Goal: Task Accomplishment & Management: Use online tool/utility

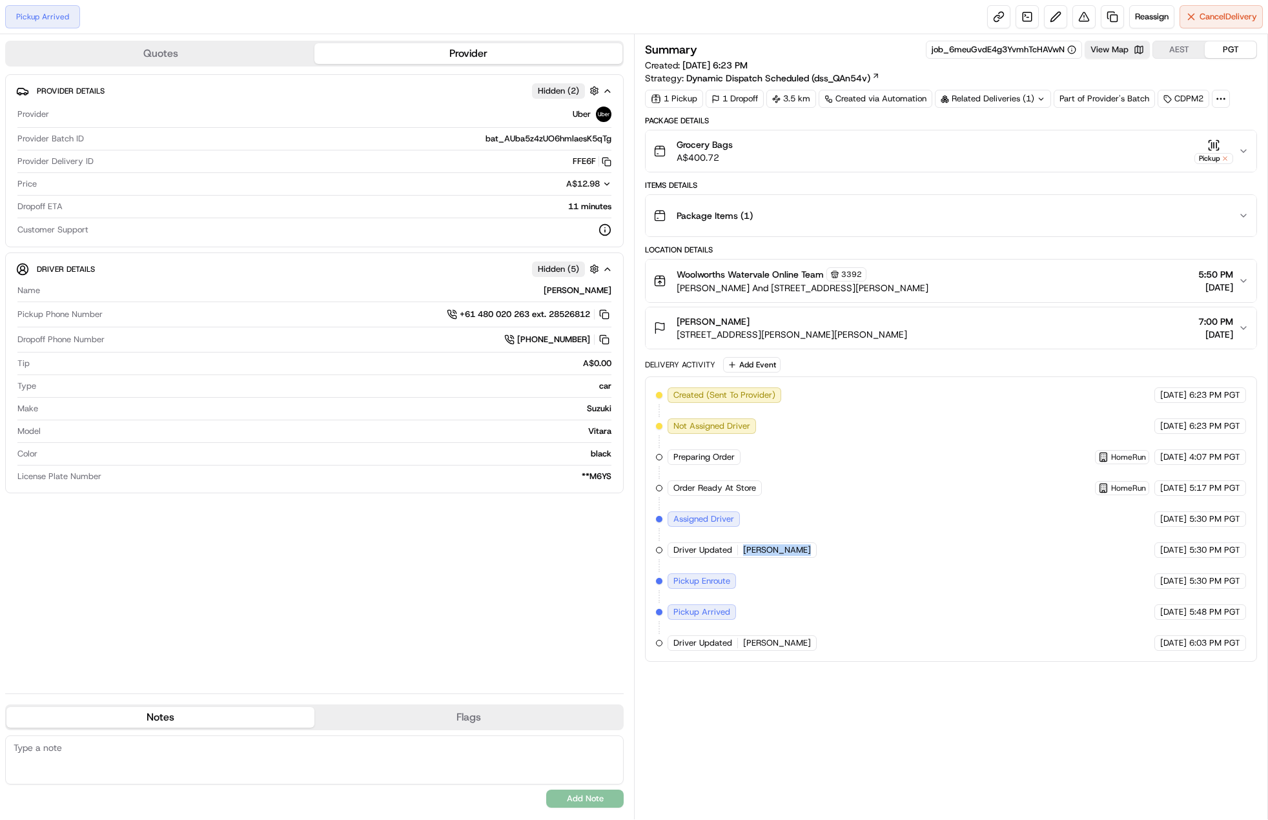
drag, startPoint x: 733, startPoint y: 543, endPoint x: 795, endPoint y: 567, distance: 66.6
click at [795, 567] on div "Created (Sent To Provider) Uber [DATE] 6:23 PM PGT Not Assigned Driver Uber [DA…" at bounding box center [951, 518] width 590 height 263
drag, startPoint x: 742, startPoint y: 540, endPoint x: 782, endPoint y: 641, distance: 108.3
click at [784, 641] on div "Created (Sent To Provider) Uber [DATE] 6:23 PM PGT Not Assigned Driver Uber [DA…" at bounding box center [951, 518] width 590 height 263
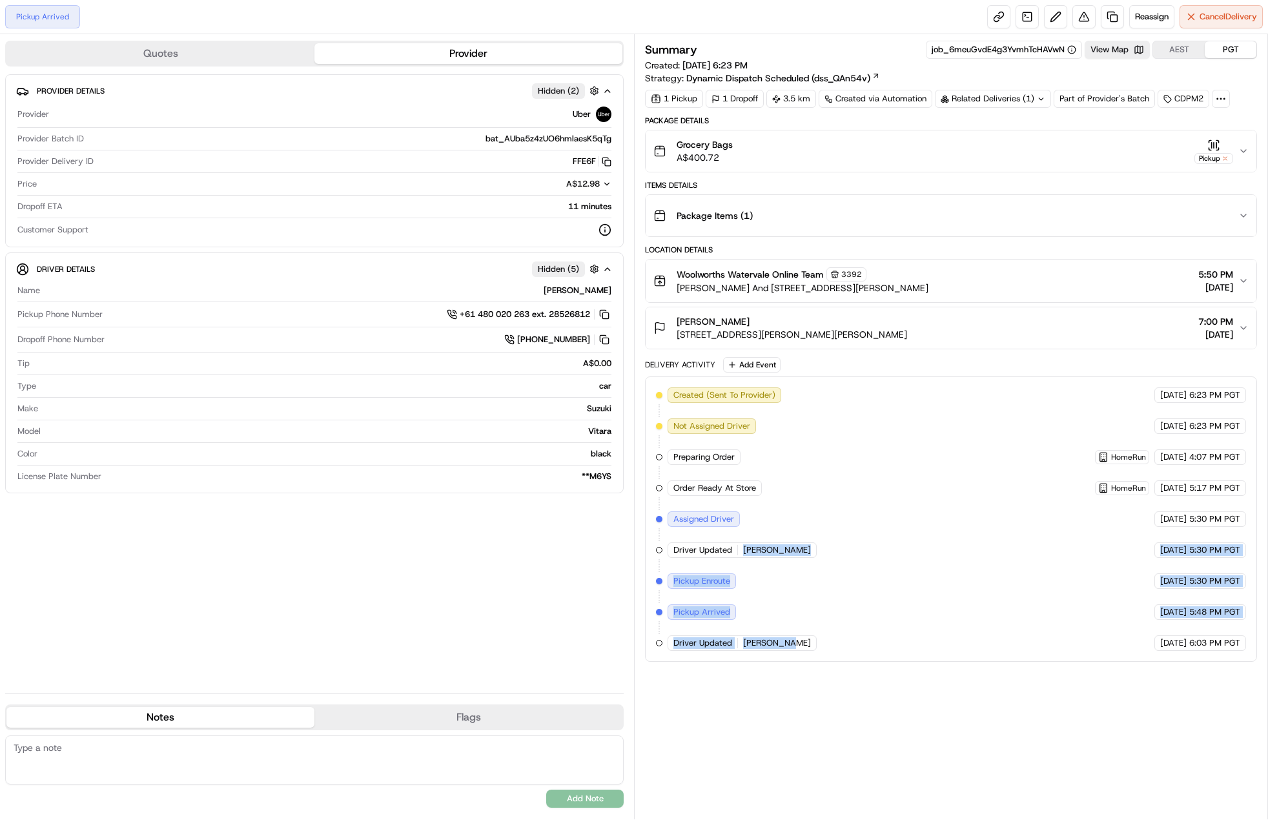
click at [780, 641] on span "[PERSON_NAME]" at bounding box center [777, 643] width 68 height 12
drag, startPoint x: 742, startPoint y: 634, endPoint x: 803, endPoint y: 634, distance: 61.3
click at [803, 634] on div "Created (Sent To Provider) Uber [DATE] 6:23 PM PGT Not Assigned Driver Uber [DA…" at bounding box center [951, 518] width 590 height 263
click at [1157, 14] on span "Reassign" at bounding box center [1152, 17] width 34 height 12
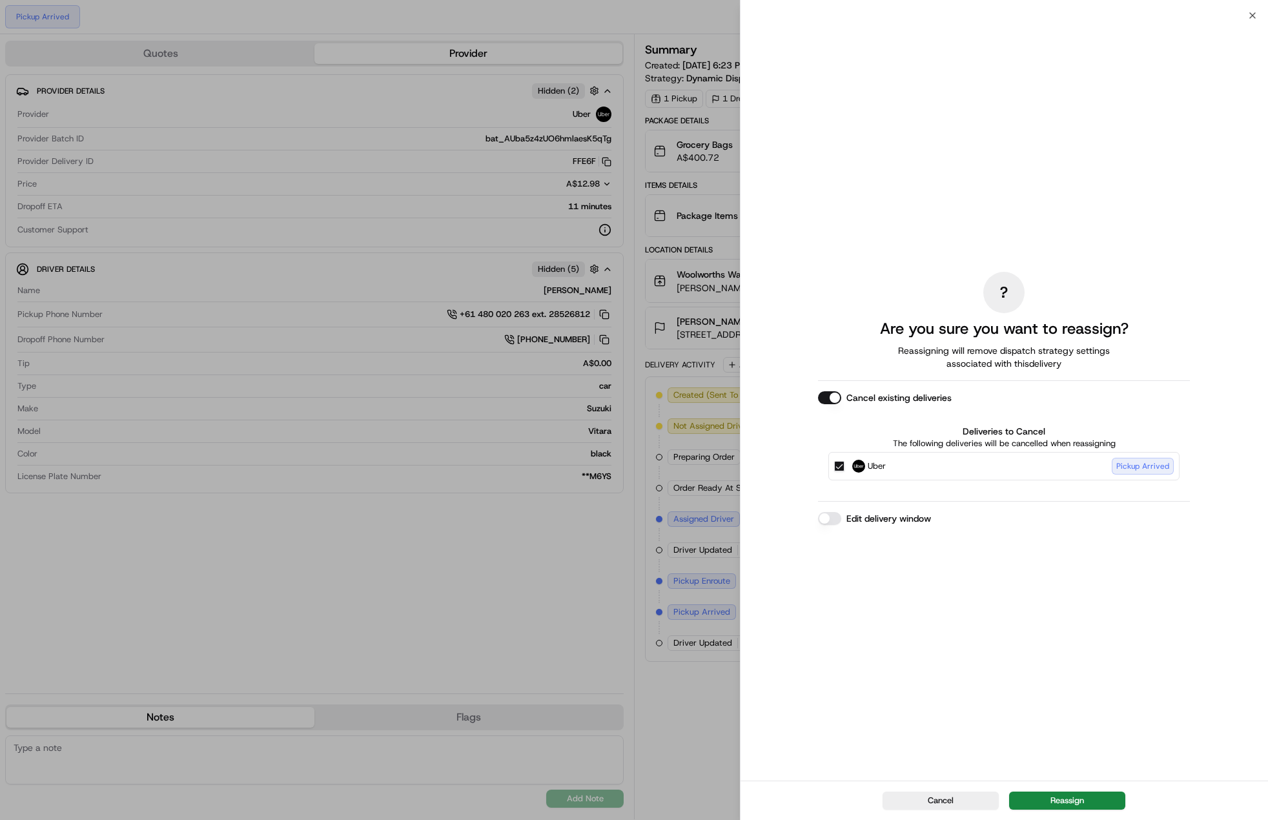
click at [1066, 789] on div "Cancel Reassign" at bounding box center [1003, 799] width 527 height 39
click at [1061, 800] on button "Reassign" at bounding box center [1067, 800] width 116 height 18
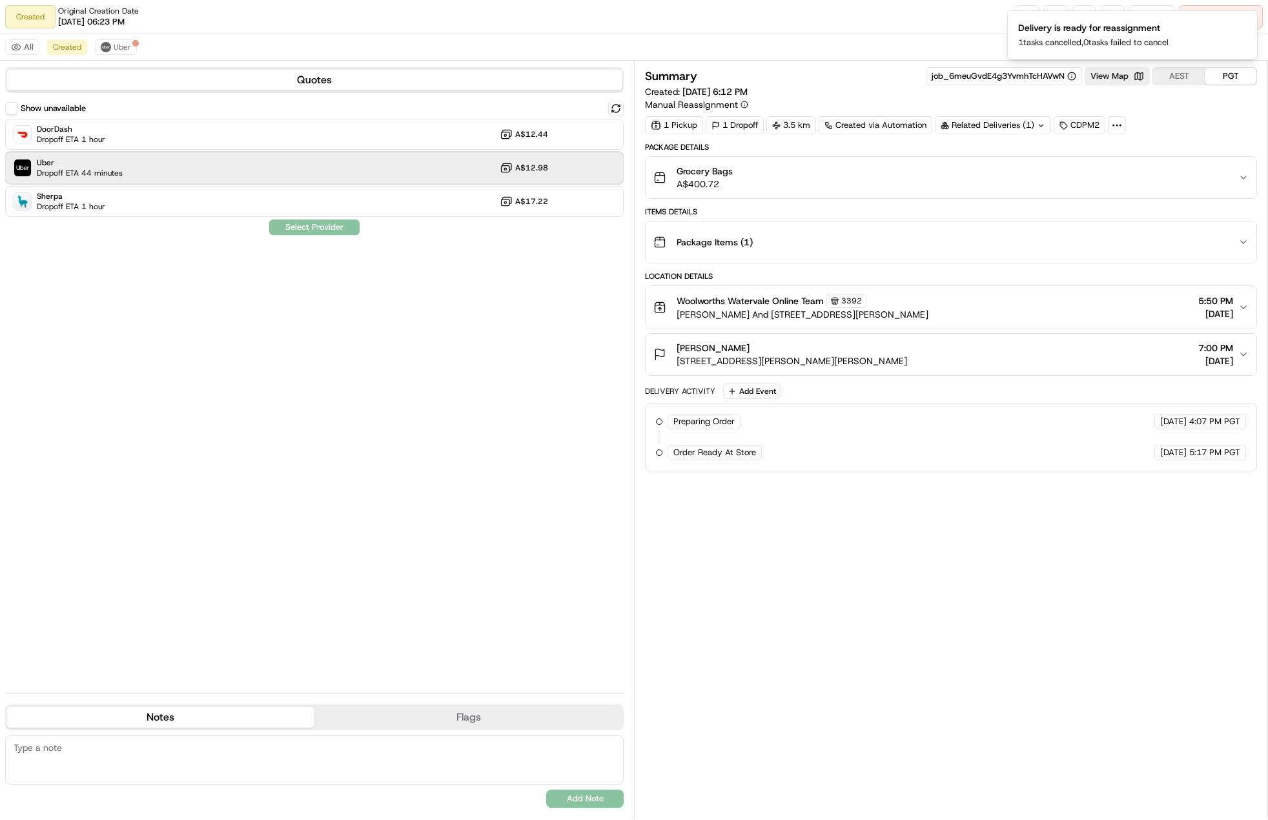
click at [407, 179] on div "Uber Dropoff ETA 44 minutes A$12.98" at bounding box center [314, 167] width 618 height 31
click at [325, 232] on button "Assign Provider" at bounding box center [314, 226] width 92 height 15
